Goal: Information Seeking & Learning: Find specific fact

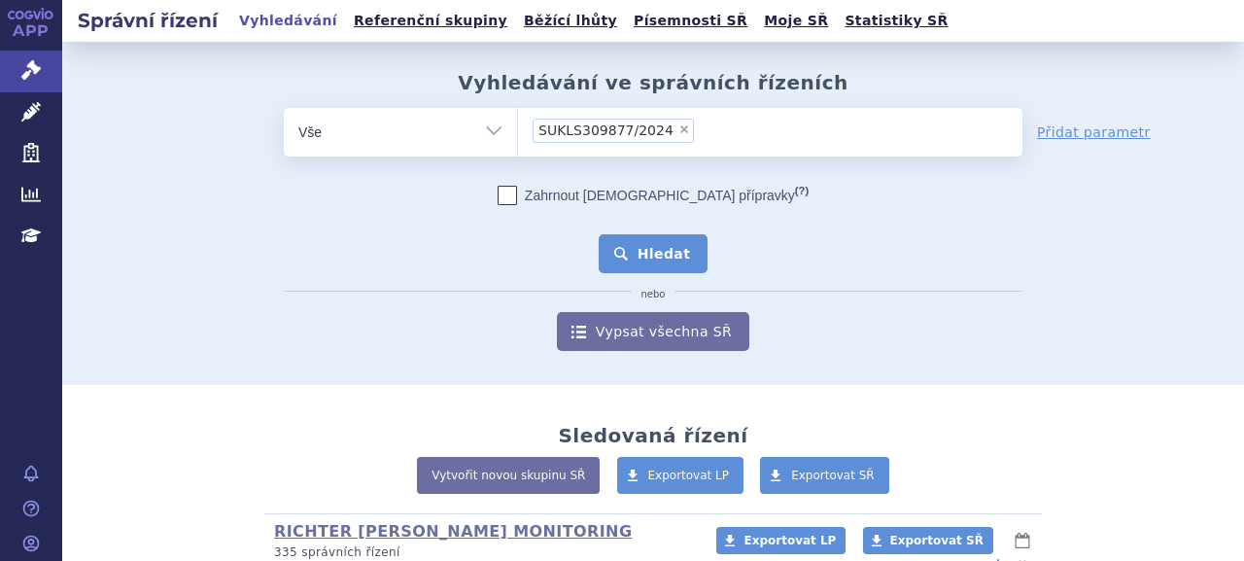
click at [653, 242] on button "Hledat" at bounding box center [654, 253] width 110 height 39
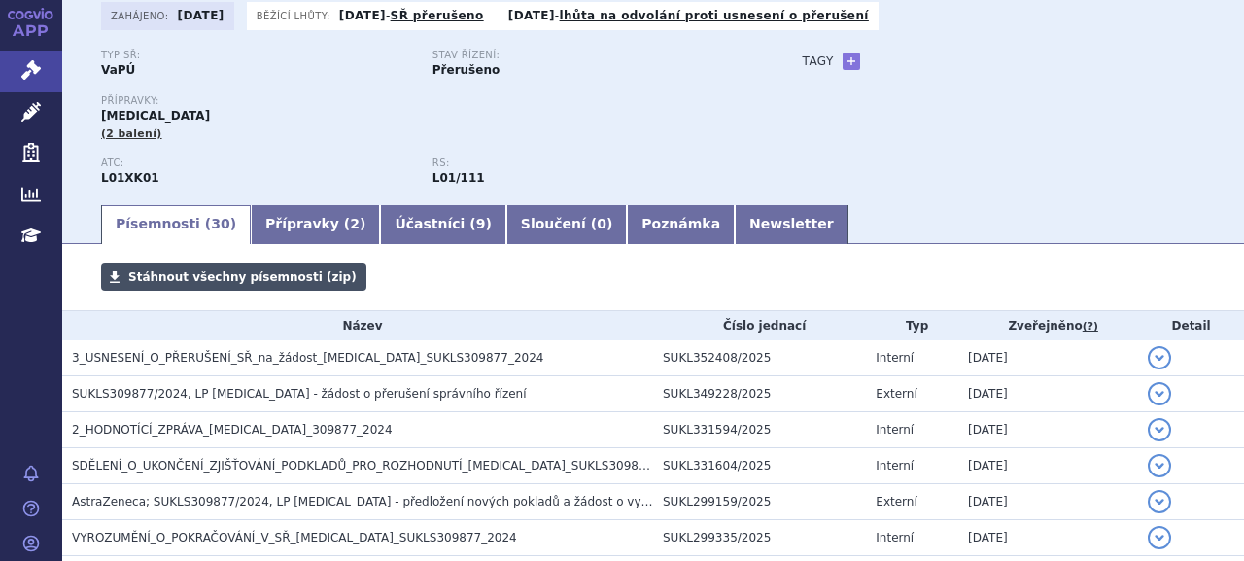
scroll to position [194, 0]
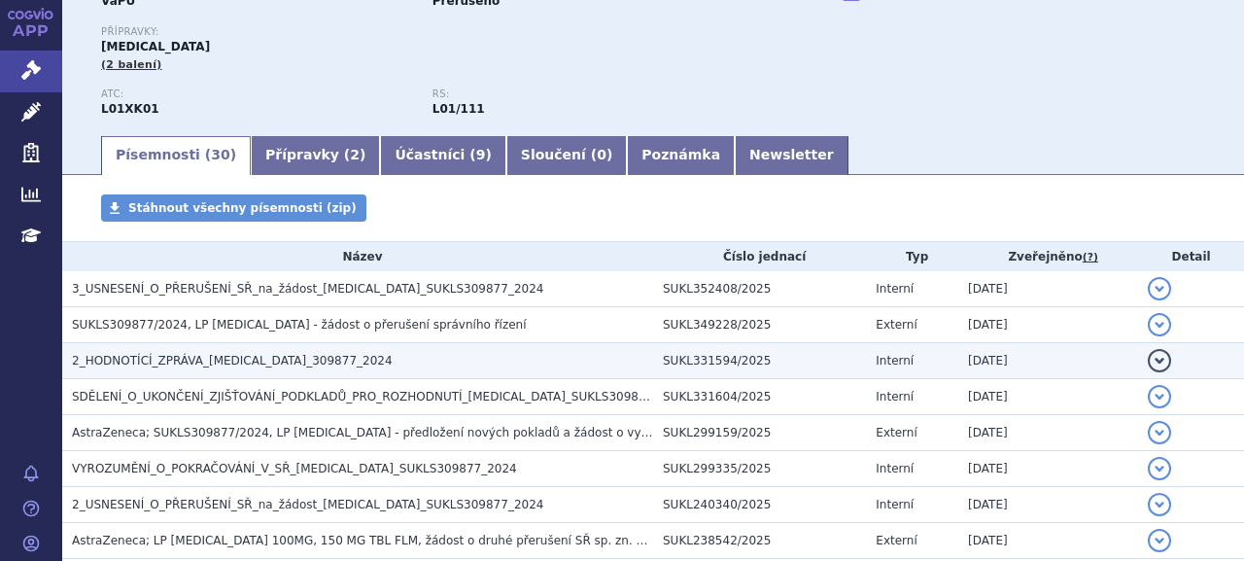
click at [275, 363] on span "2_HODNOTÍCÍ_ZPRÁVA_LYNPARZA_309877_2024" at bounding box center [232, 361] width 321 height 14
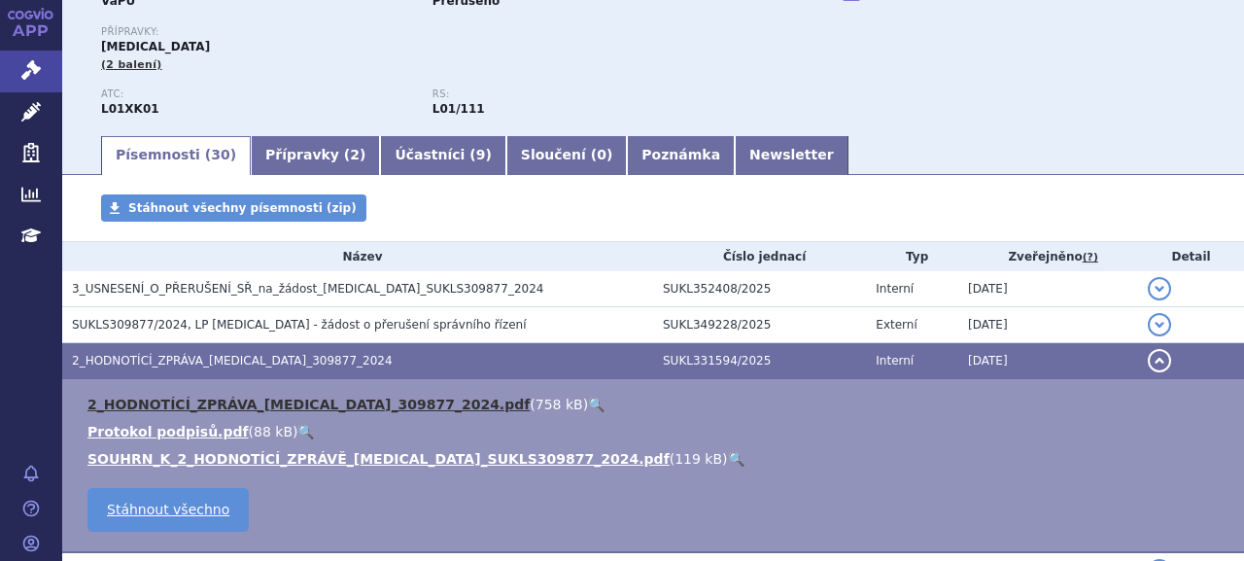
click at [290, 401] on link "2_HODNOTÍCÍ_ZPRÁVA_LYNPARZA_309877_2024.pdf" at bounding box center [308, 405] width 442 height 16
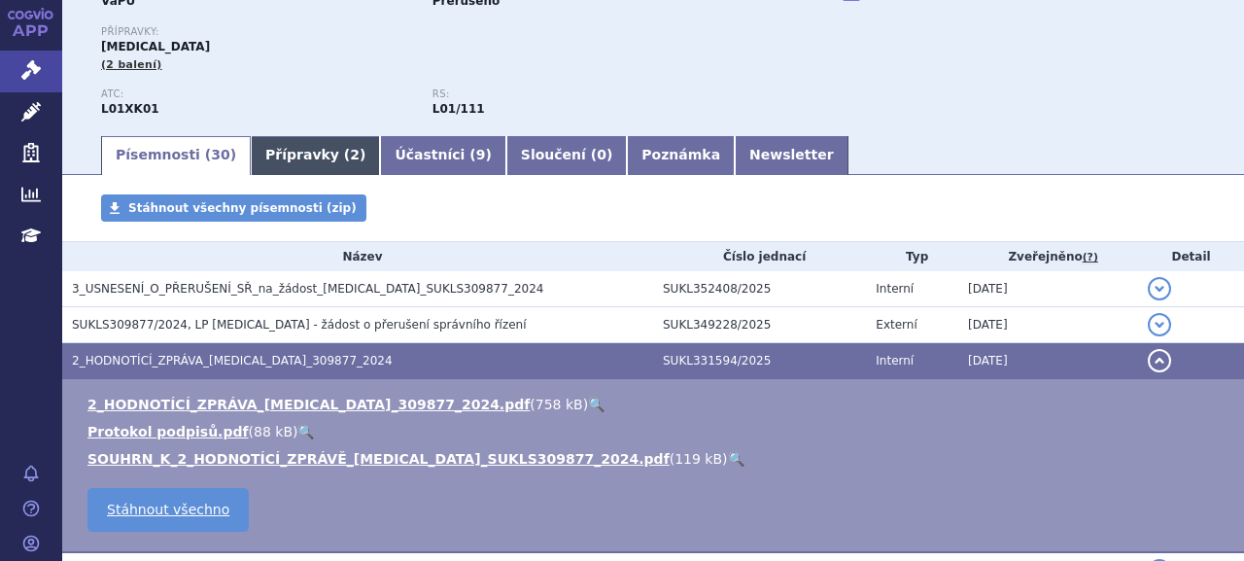
click at [350, 155] on span "2" at bounding box center [355, 155] width 10 height 16
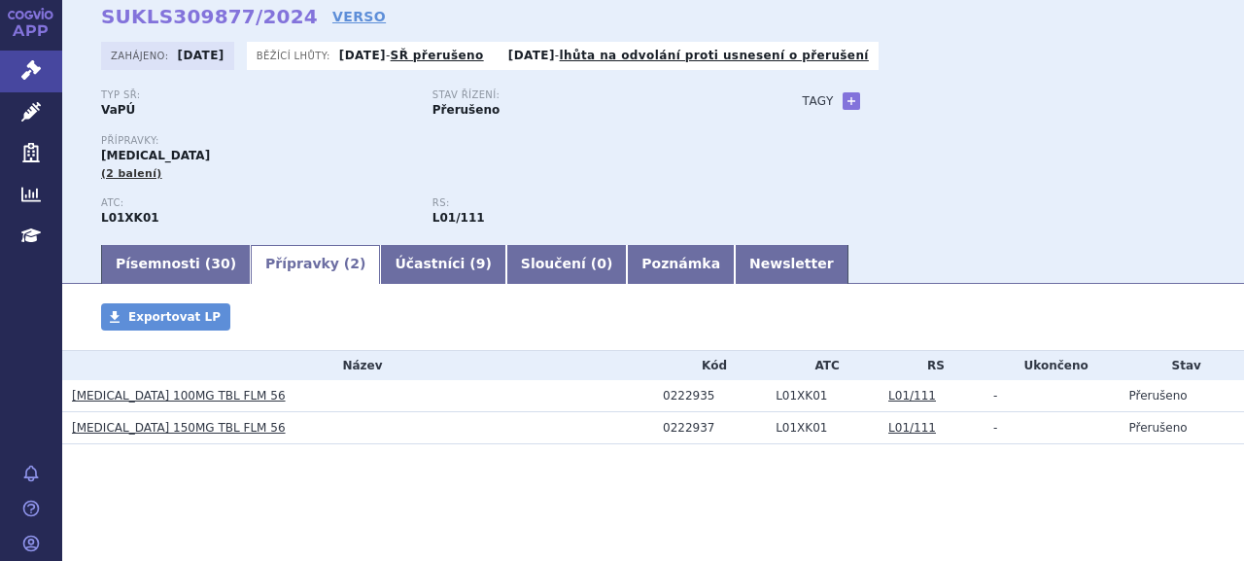
scroll to position [86, 0]
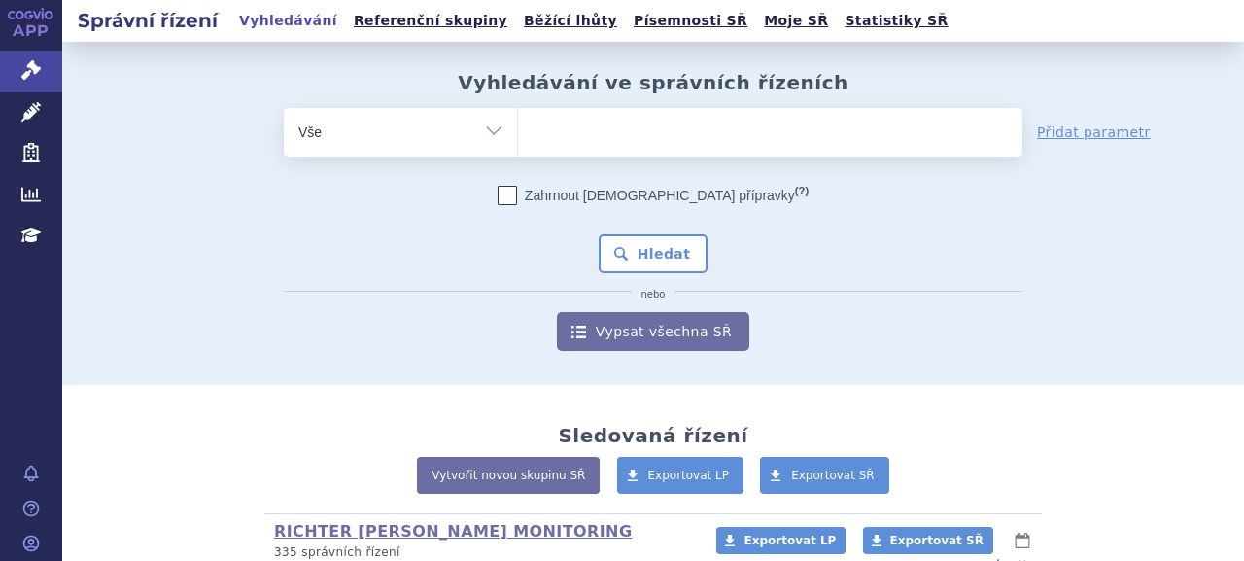
click at [640, 121] on ul at bounding box center [770, 128] width 504 height 41
click at [518, 121] on select at bounding box center [517, 131] width 1 height 49
type input "ev"
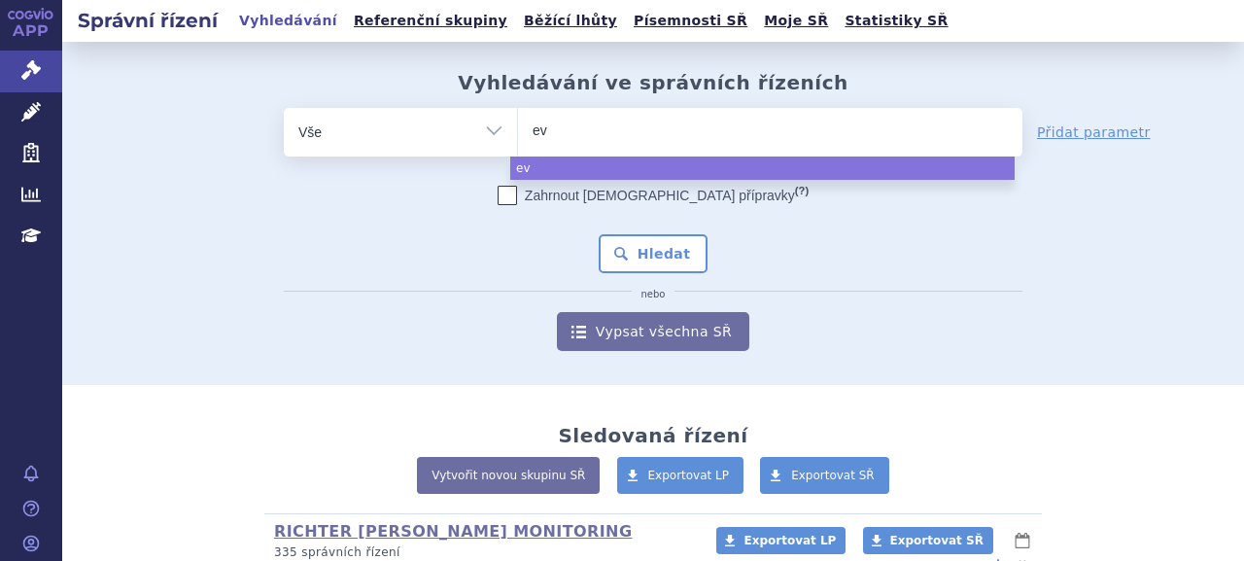
type input "evr"
type input "evren"
type input "evrenzo"
select select "evrenzo"
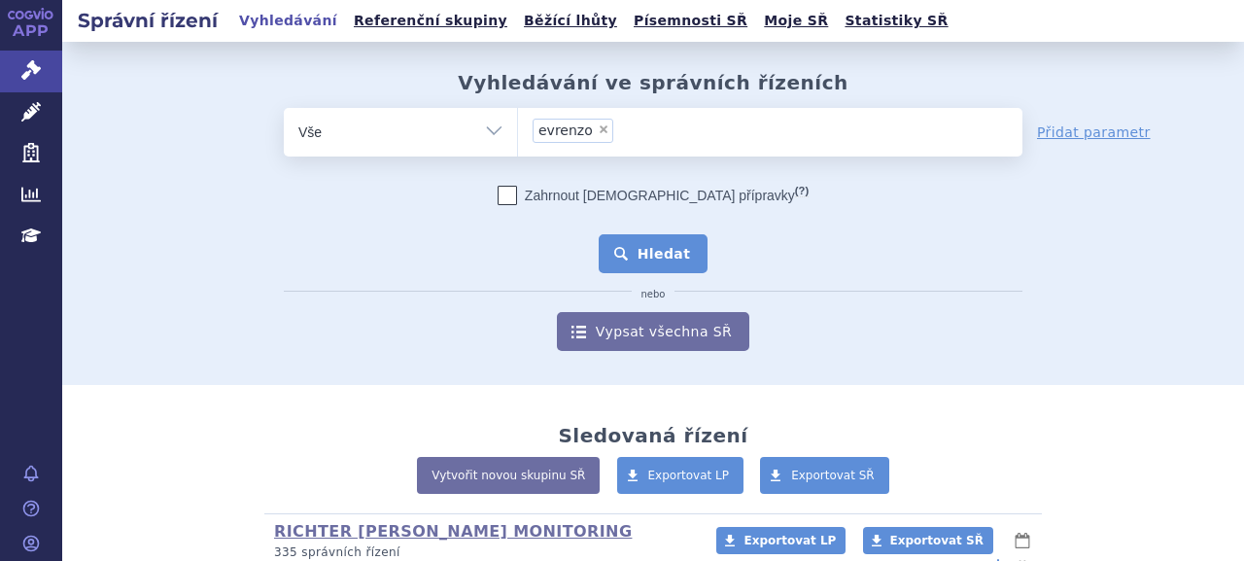
click at [640, 252] on button "Hledat" at bounding box center [654, 253] width 110 height 39
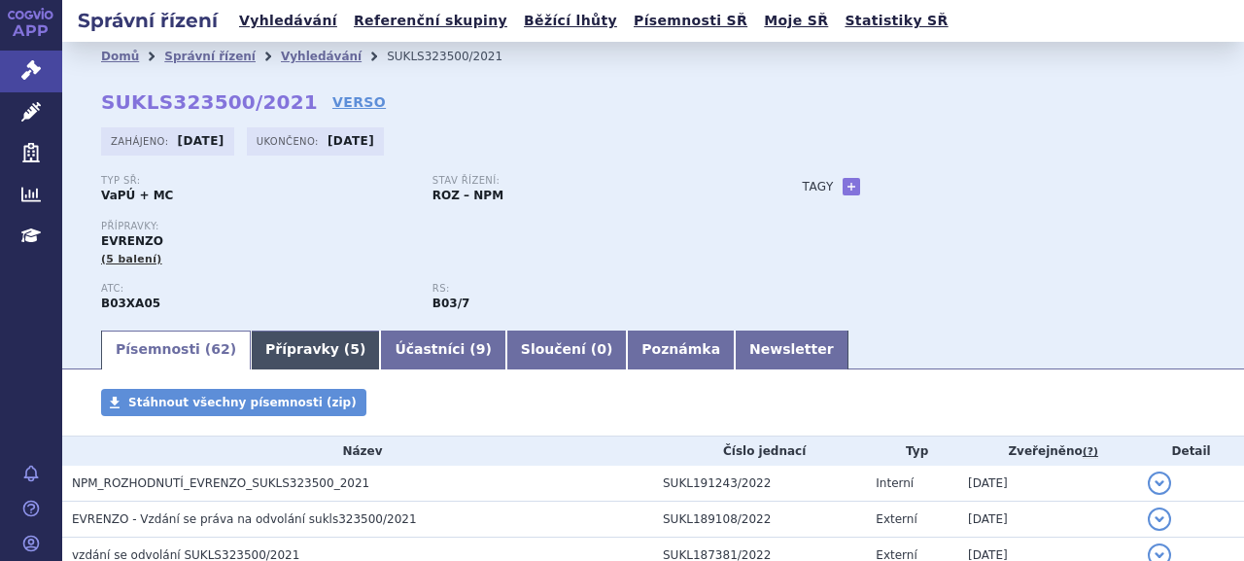
click at [267, 363] on link "Přípravky ( 5 )" at bounding box center [315, 349] width 129 height 39
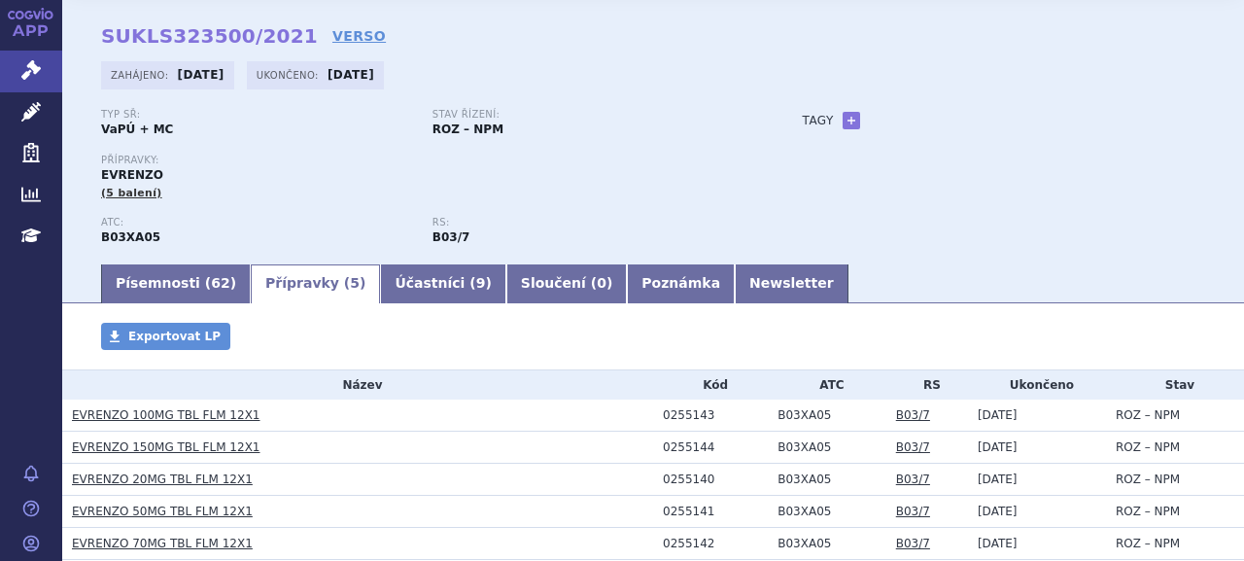
scroll to position [97, 0]
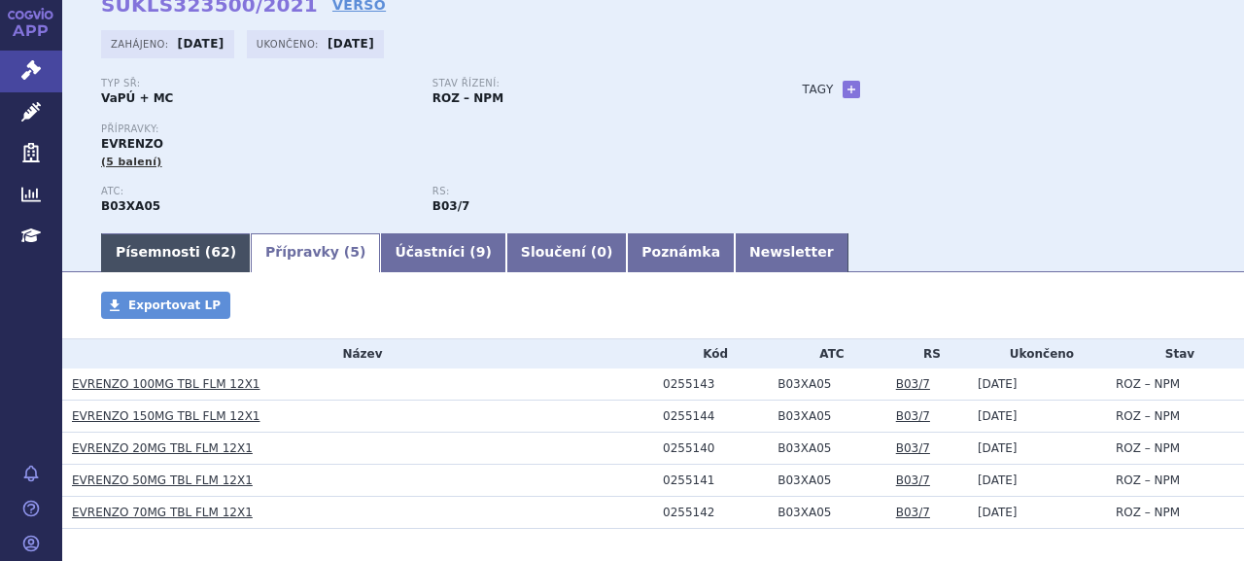
click at [165, 246] on link "Písemnosti ( 62 )" at bounding box center [176, 252] width 150 height 39
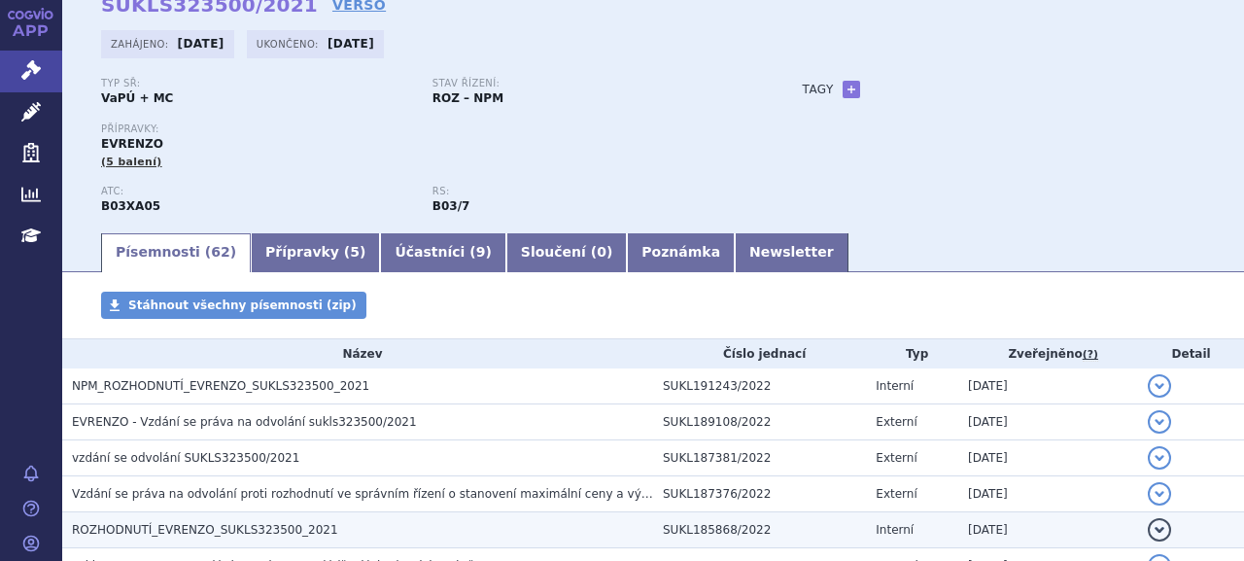
click at [274, 533] on span "ROZHODNUTÍ_EVRENZO_SUKLS323500_2021" at bounding box center [205, 530] width 266 height 14
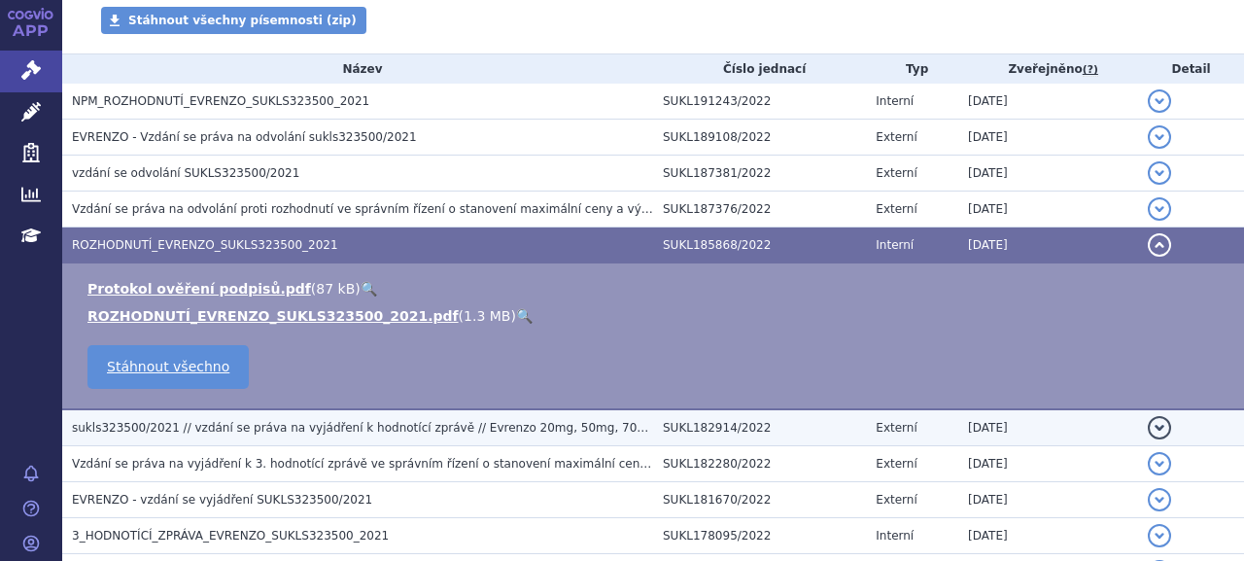
scroll to position [389, 0]
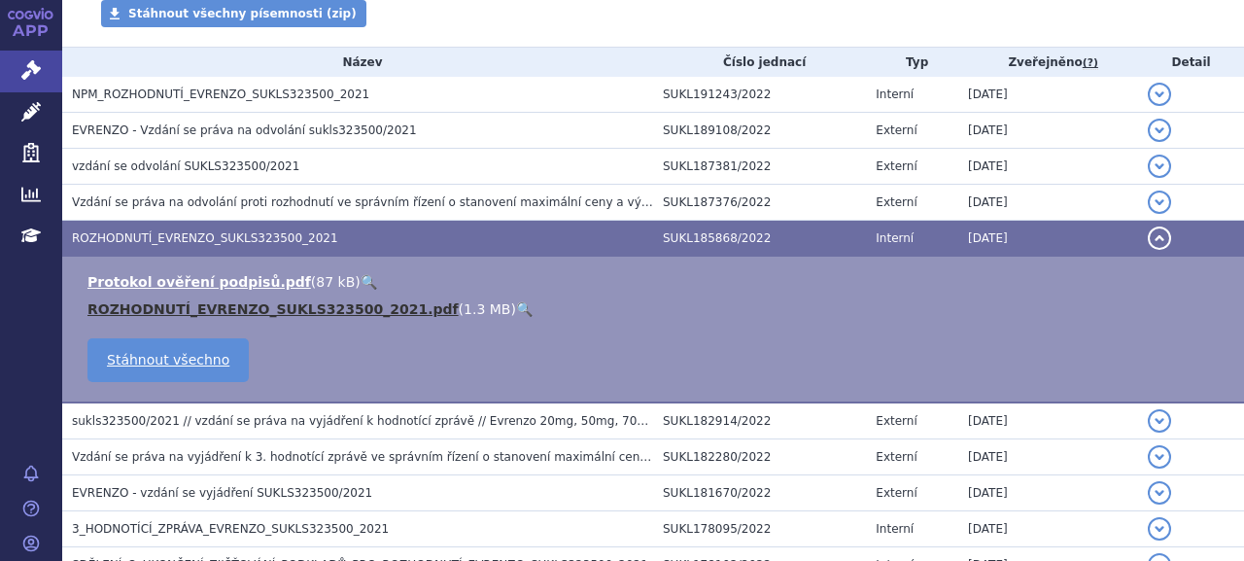
click at [185, 302] on link "ROZHODNUTÍ_EVRENZO_SUKLS323500_2021.pdf" at bounding box center [272, 309] width 371 height 16
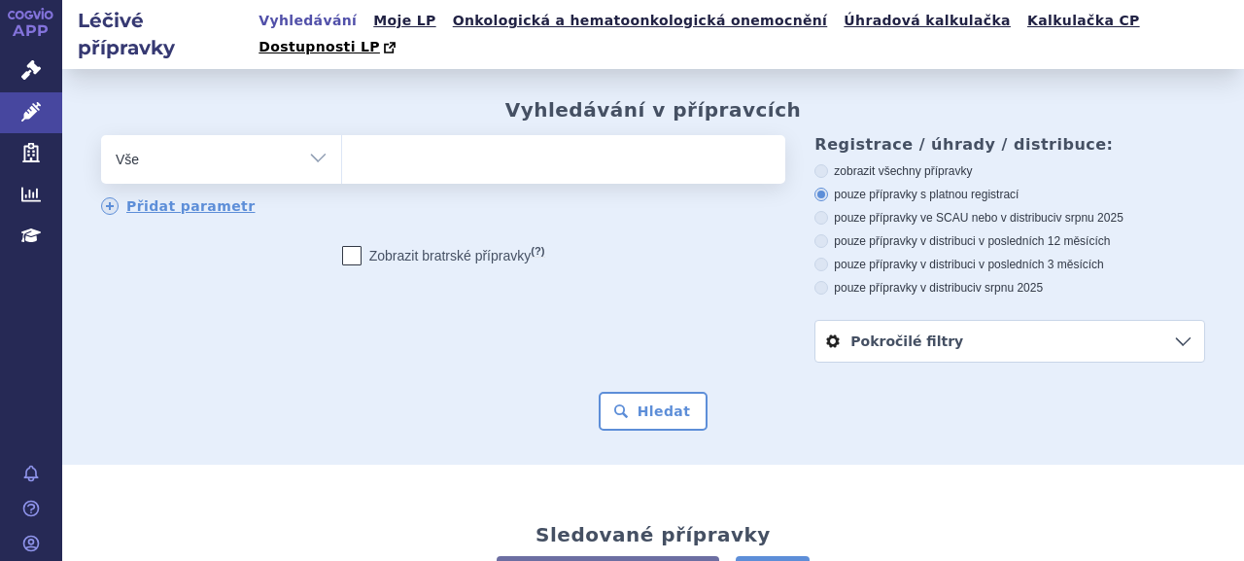
click at [447, 139] on ul at bounding box center [561, 155] width 438 height 41
click at [342, 139] on select at bounding box center [341, 158] width 1 height 49
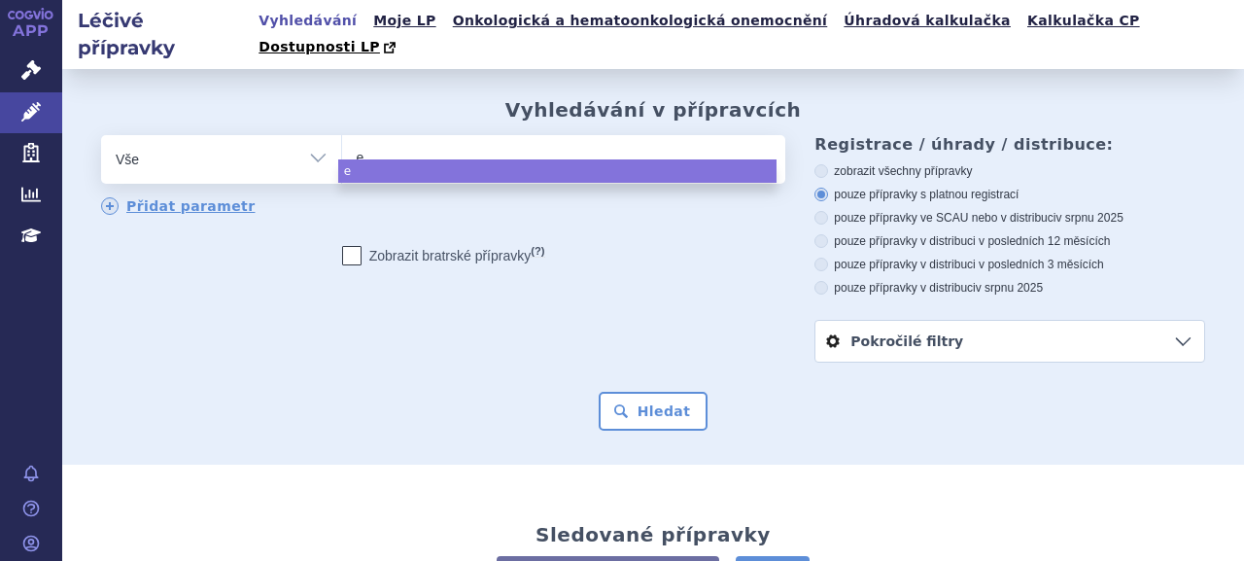
type input "ev"
type input "evr"
type input "evren"
type input "evrenzo"
select select "evrenzo"
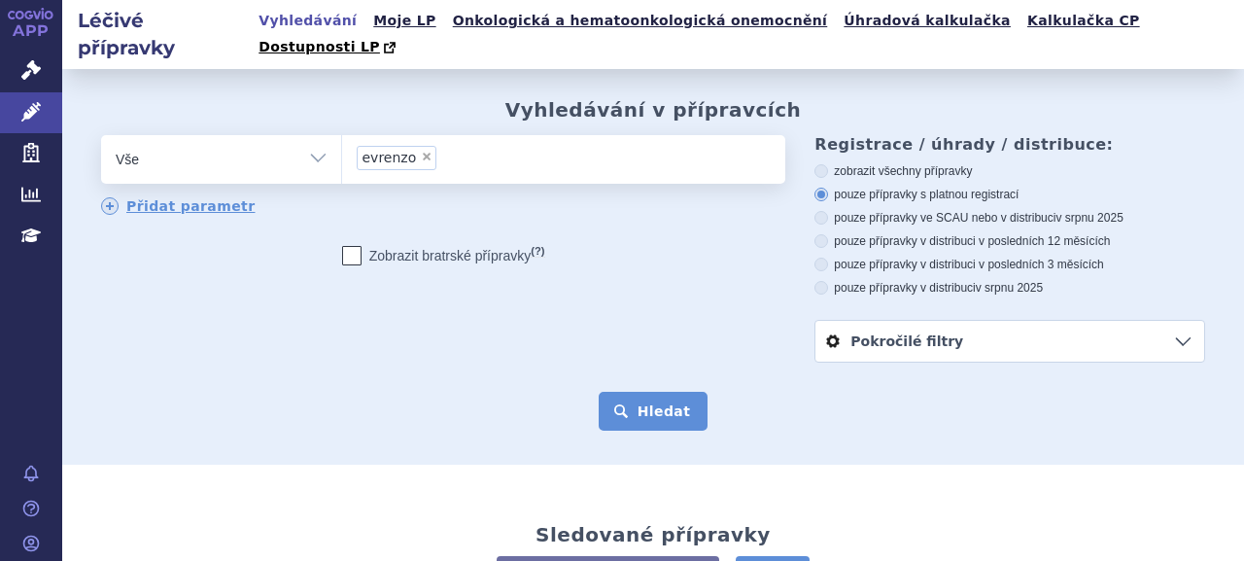
click at [665, 392] on button "Hledat" at bounding box center [654, 411] width 110 height 39
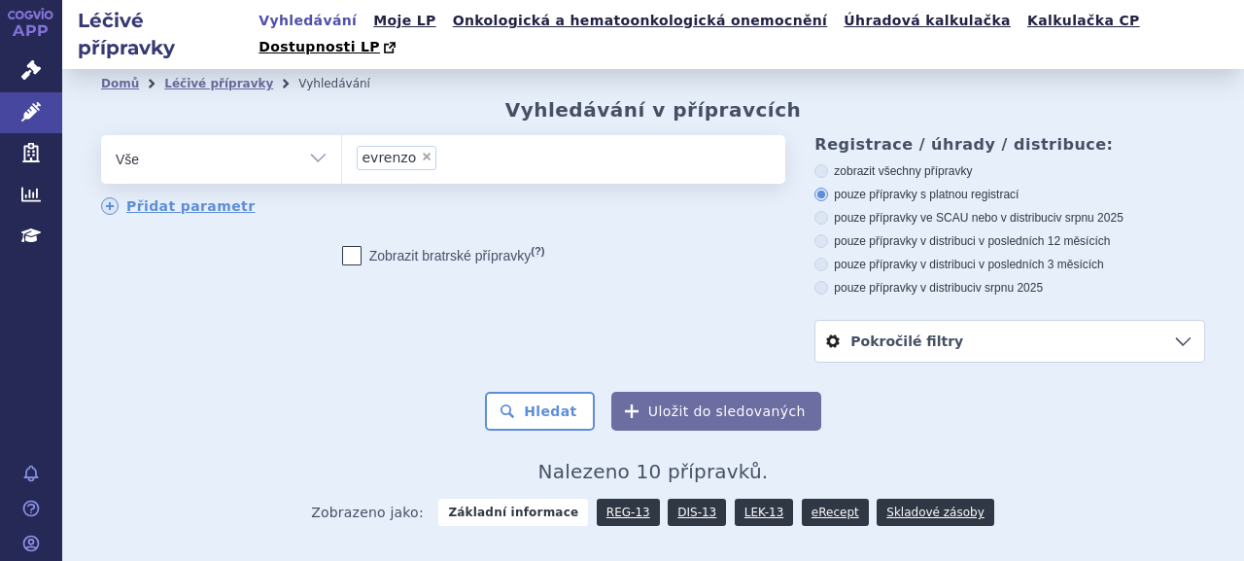
scroll to position [486, 0]
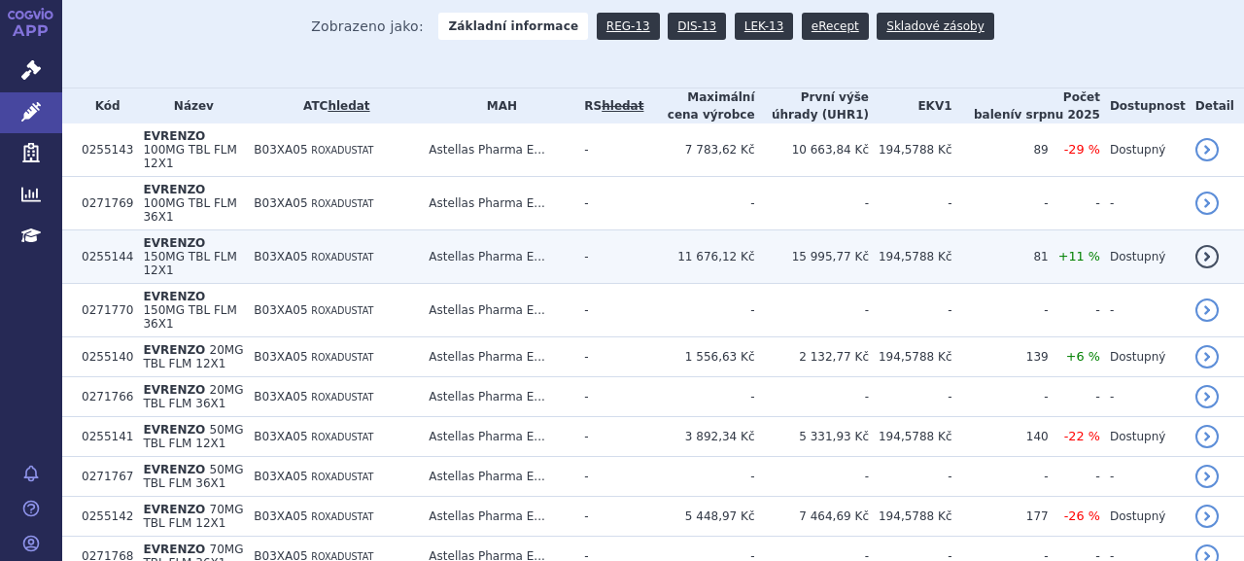
click at [307, 250] on span "B03XA05" at bounding box center [280, 257] width 53 height 14
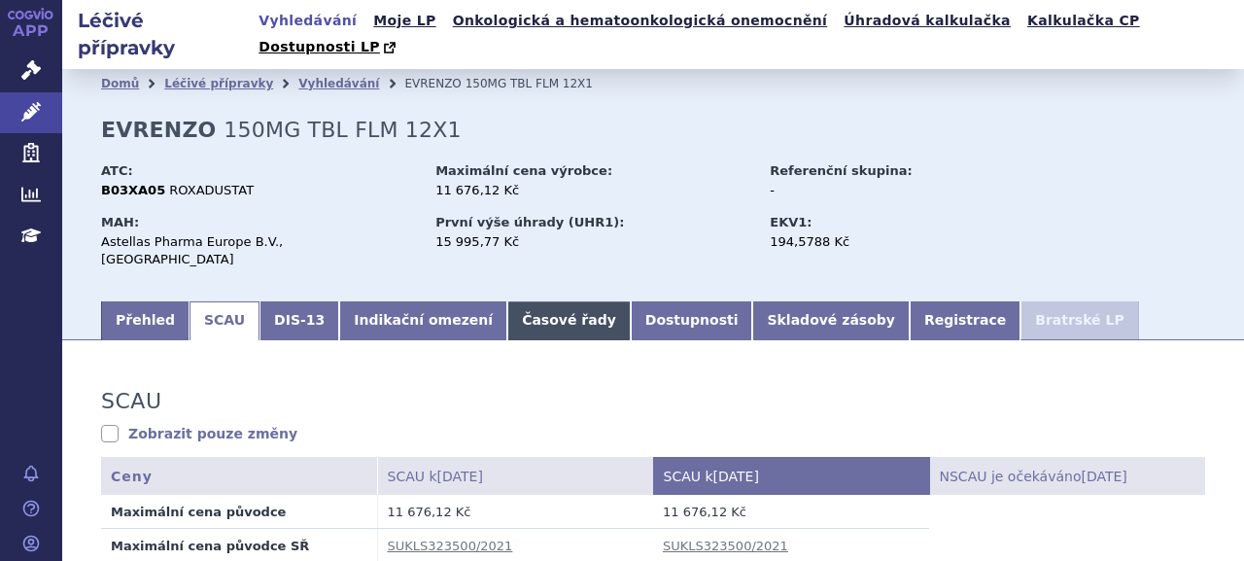
click at [507, 301] on link "Časové řady" at bounding box center [568, 320] width 123 height 39
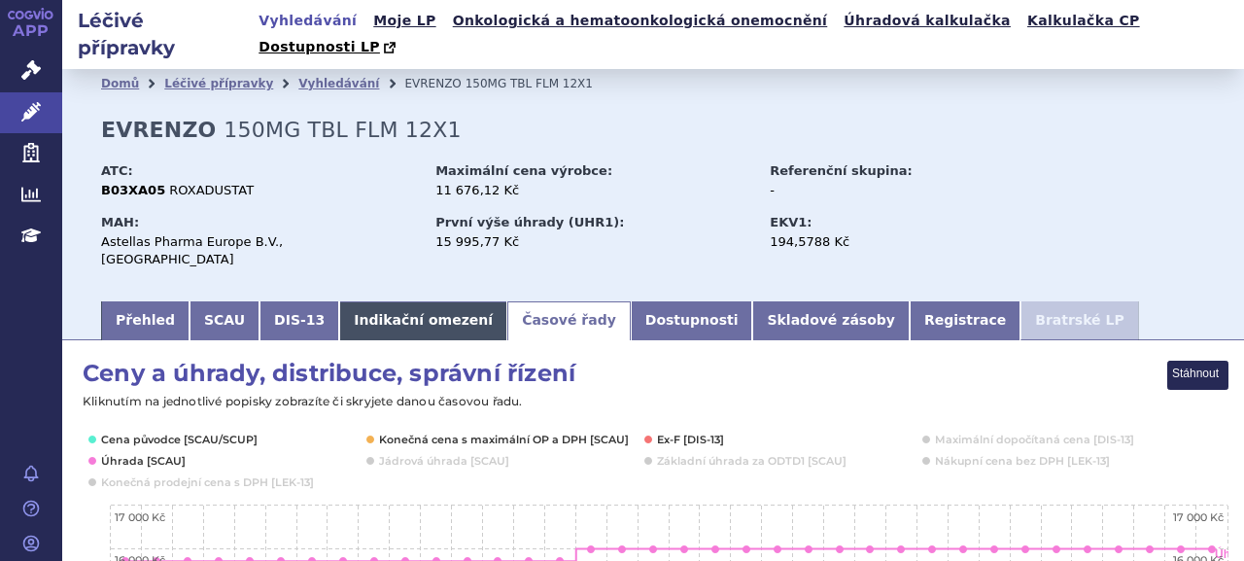
click at [417, 301] on link "Indikační omezení" at bounding box center [423, 320] width 168 height 39
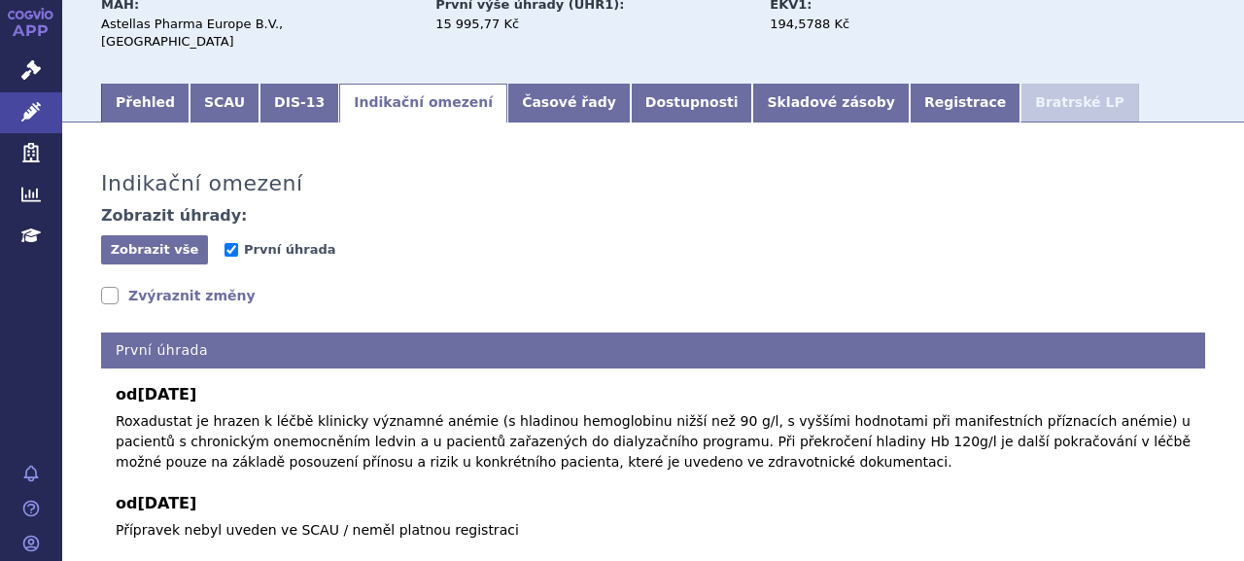
scroll to position [192, 0]
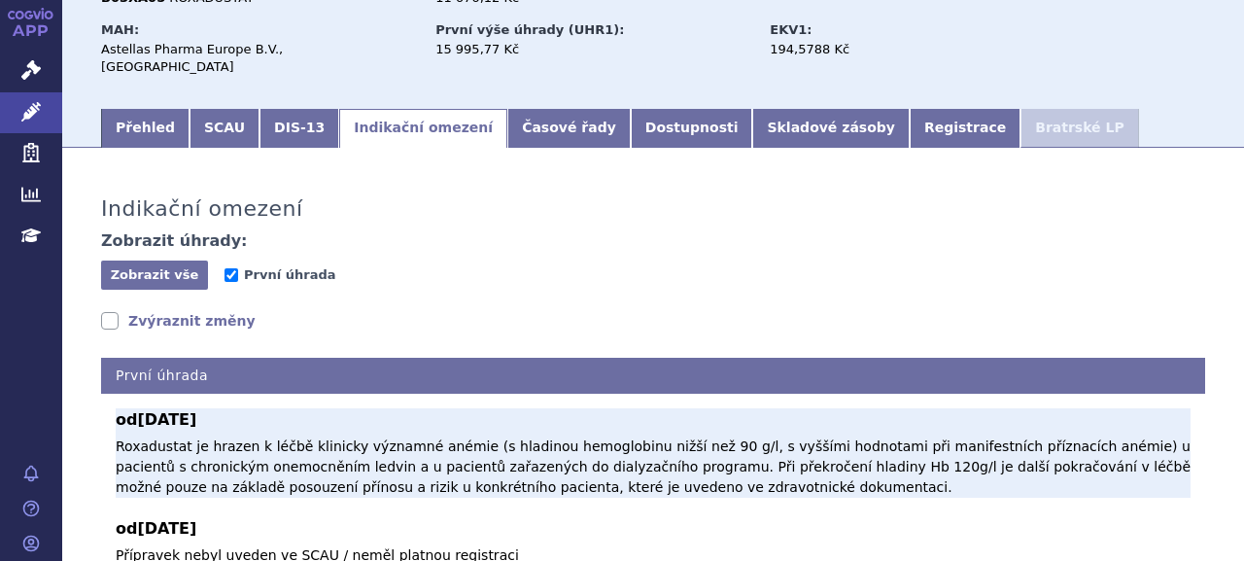
drag, startPoint x: 140, startPoint y: 378, endPoint x: 220, endPoint y: 374, distance: 79.8
click at [220, 408] on b "od 01.10.2022" at bounding box center [653, 419] width 1075 height 23
copy span "01.10.2022"
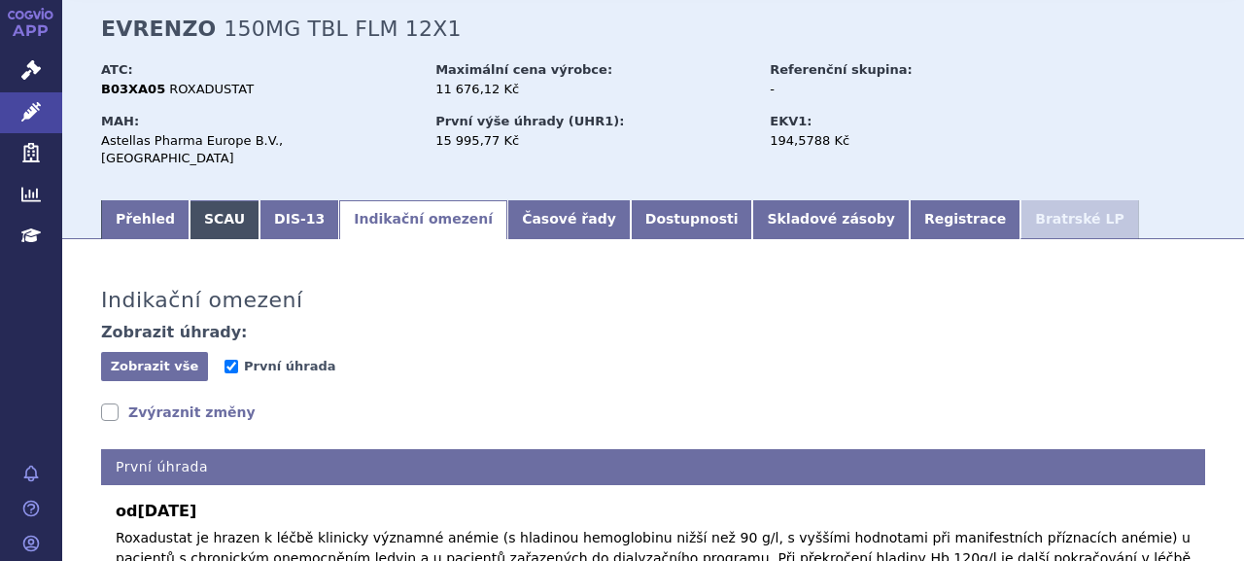
scroll to position [95, 0]
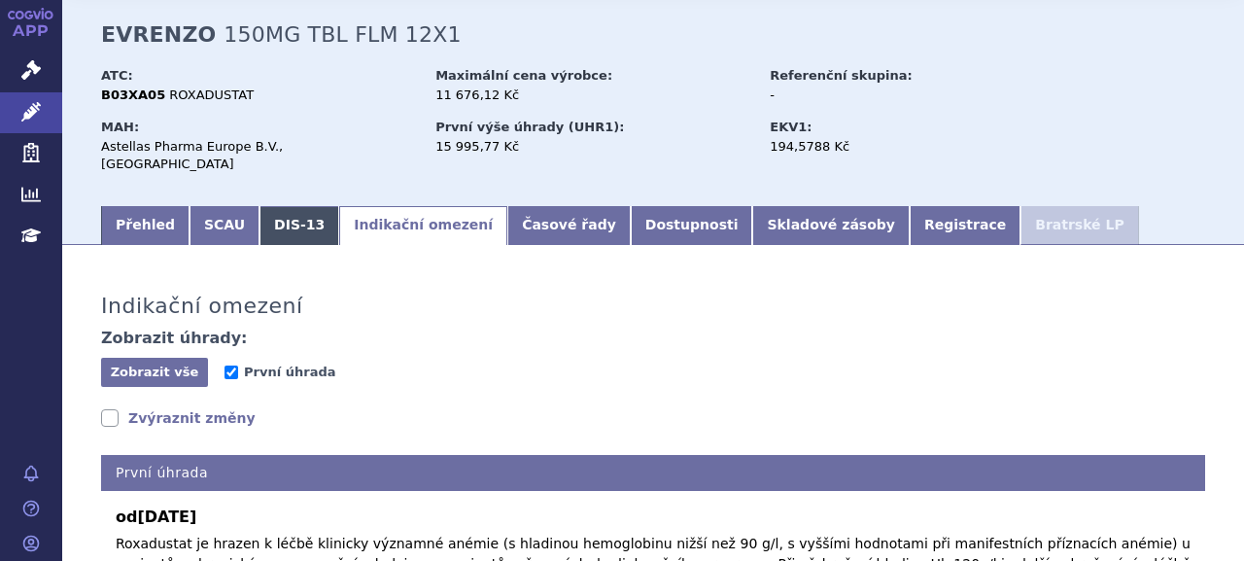
drag, startPoint x: 148, startPoint y: 177, endPoint x: 258, endPoint y: 197, distance: 111.7
click at [148, 206] on link "Přehled" at bounding box center [145, 225] width 88 height 39
